Goal: Task Accomplishment & Management: Manage account settings

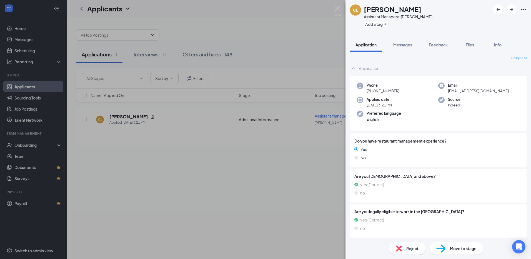
scroll to position [42, 0]
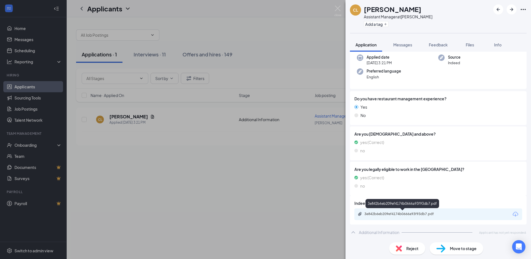
click at [369, 213] on div "3e842b6eb209ef4174b0666a93f93db7.pdf" at bounding box center [403, 214] width 78 height 4
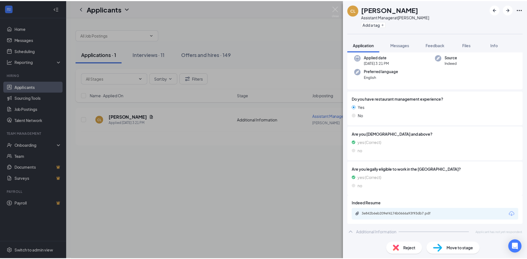
scroll to position [40, 0]
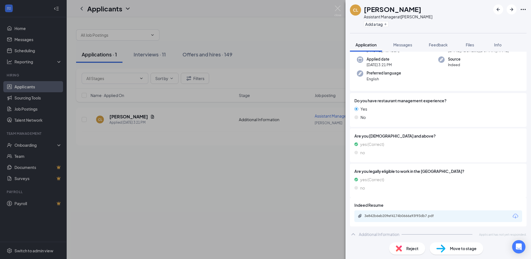
click at [121, 153] on div "CL [PERSON_NAME] Assistant Manager at [GEOGRAPHIC_DATA] Add a tag Application M…" at bounding box center [265, 129] width 531 height 259
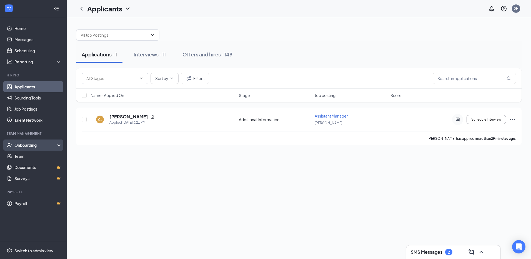
click at [35, 147] on div "Onboarding" at bounding box center [35, 145] width 43 height 6
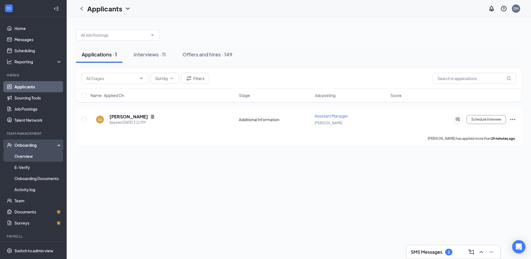
click at [31, 155] on link "Overview" at bounding box center [37, 156] width 47 height 11
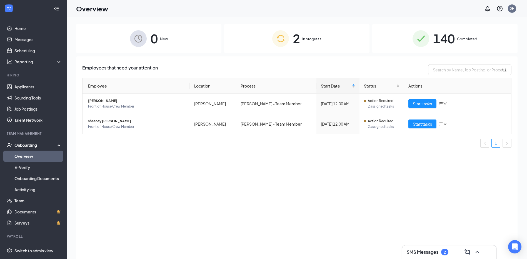
click at [307, 37] on span "In progress" at bounding box center [311, 39] width 19 height 6
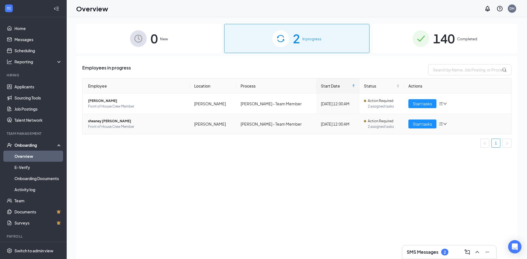
click at [413, 118] on td "Start tasks" at bounding box center [457, 124] width 107 height 20
click at [414, 123] on span "Start tasks" at bounding box center [422, 124] width 19 height 6
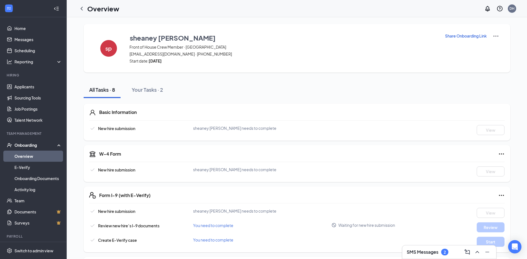
click at [83, 7] on icon "ChevronLeft" at bounding box center [81, 8] width 7 height 7
